Goal: Check status: Check status

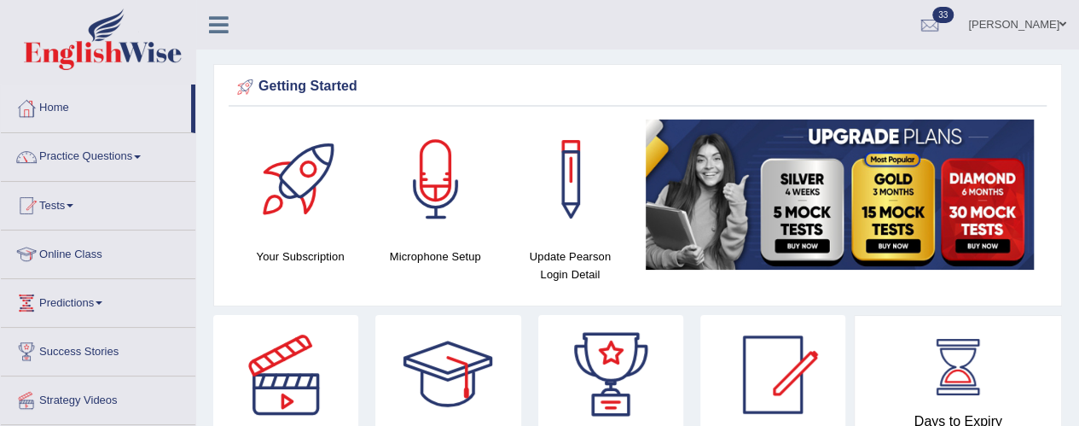
click at [63, 212] on link "Tests" at bounding box center [98, 203] width 194 height 43
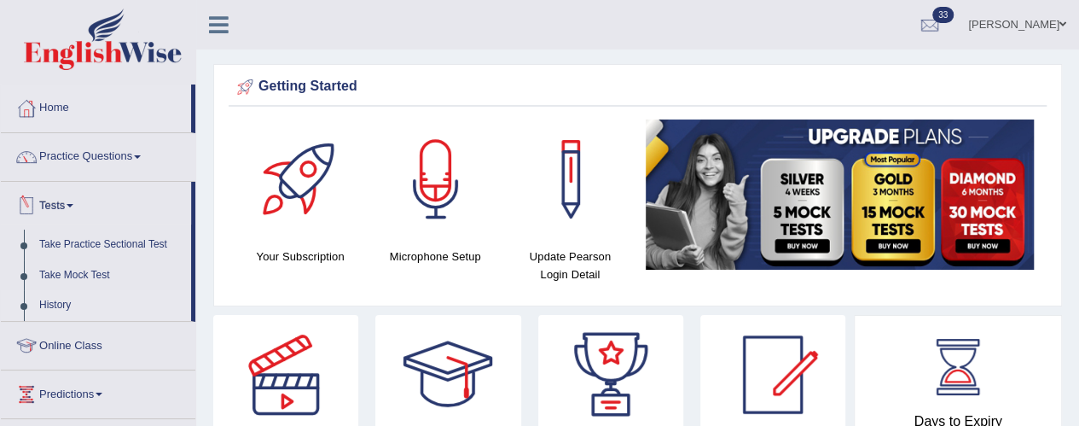
click at [65, 305] on link "History" at bounding box center [112, 305] width 160 height 31
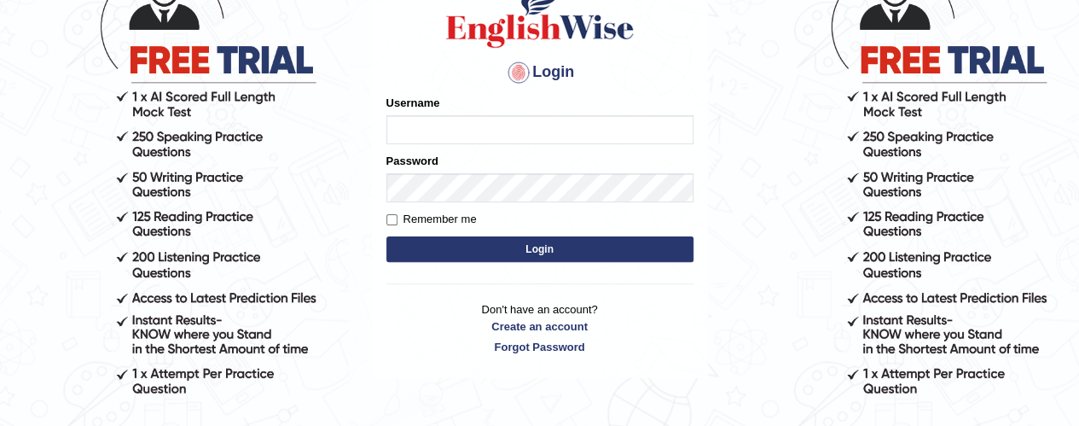
scroll to position [161, 0]
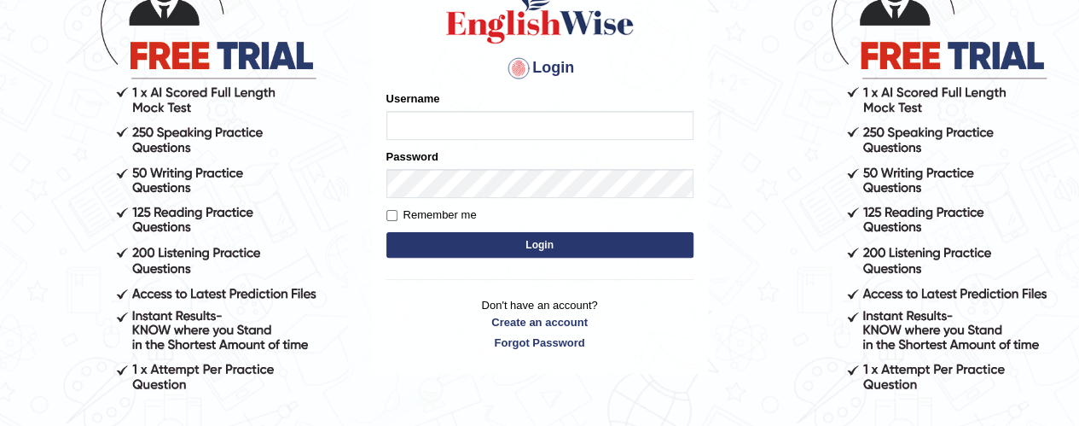
type input "ramandeep77"
click at [553, 257] on button "Login" at bounding box center [539, 245] width 307 height 26
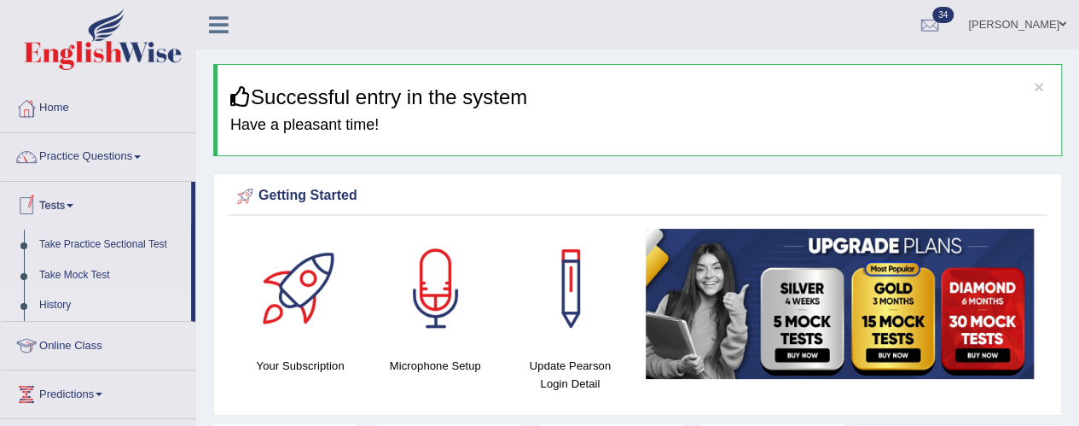
click at [68, 311] on link "History" at bounding box center [112, 305] width 160 height 31
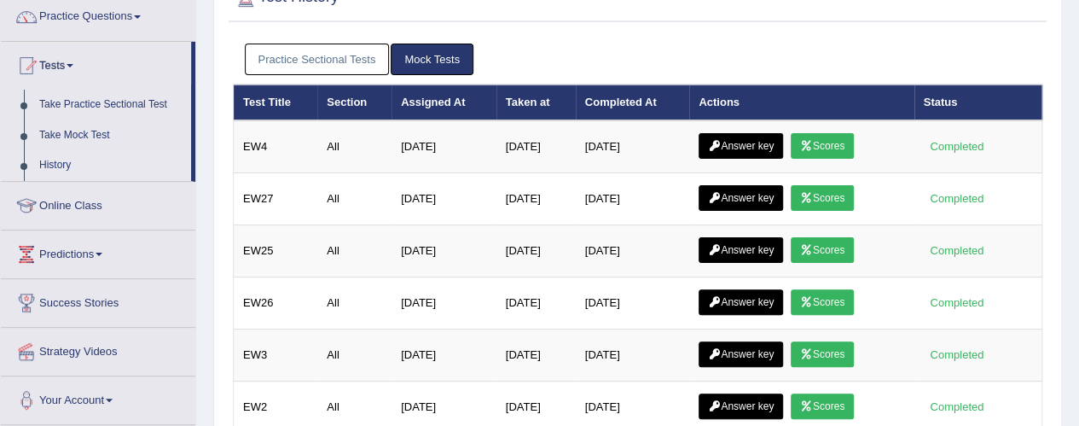
scroll to position [144, 0]
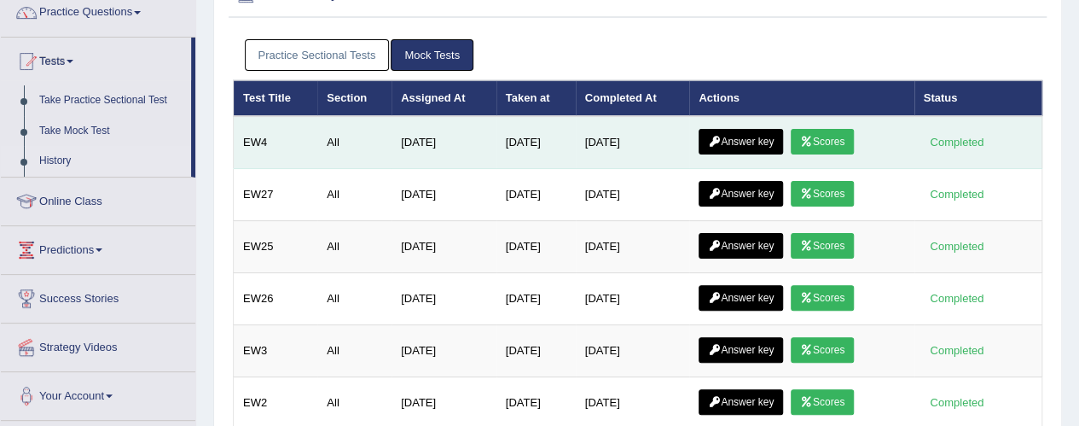
click at [813, 138] on icon at bounding box center [806, 141] width 13 height 10
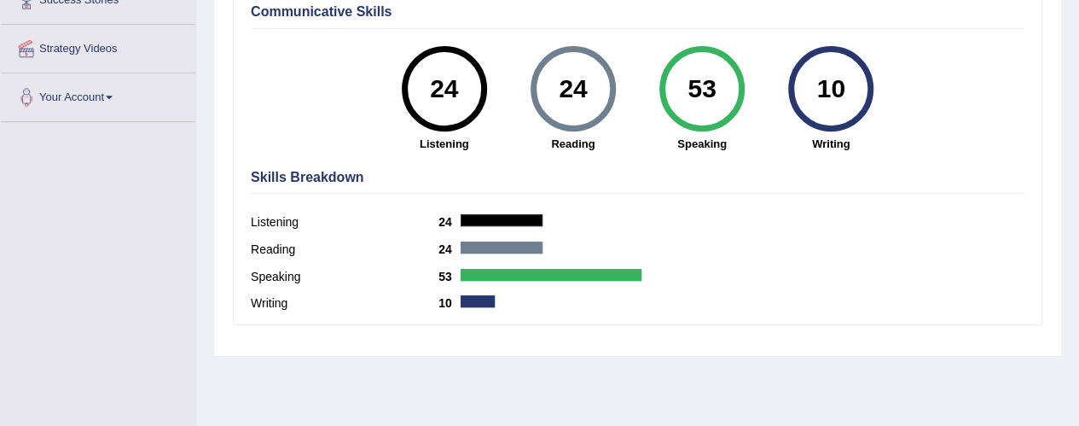
scroll to position [469, 0]
